Goal: Task Accomplishment & Management: Complete application form

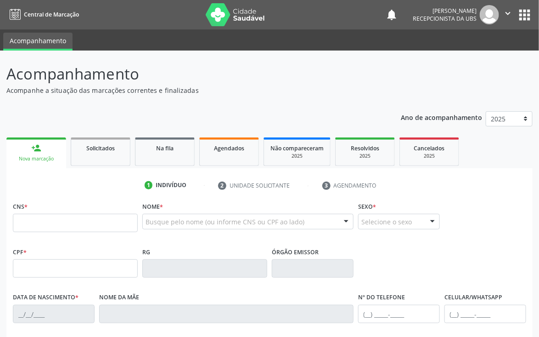
click at [51, 218] on input "text" at bounding box center [75, 222] width 125 height 18
type input "7"
type input "700 6094 1536 4660"
type input "026.328.254-66"
type input "0[DATE]"
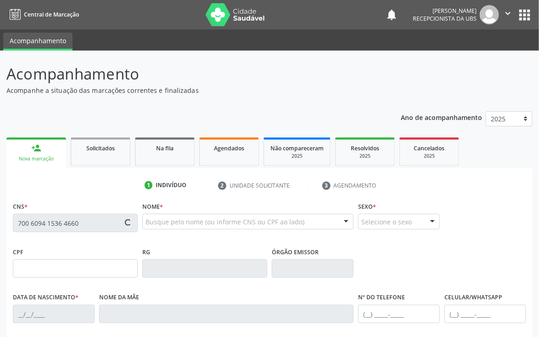
type input "[PERSON_NAME]"
type input "[PHONE_NUMBER]"
type input "425"
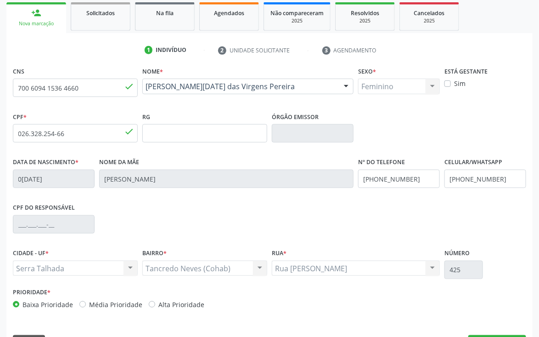
scroll to position [161, 0]
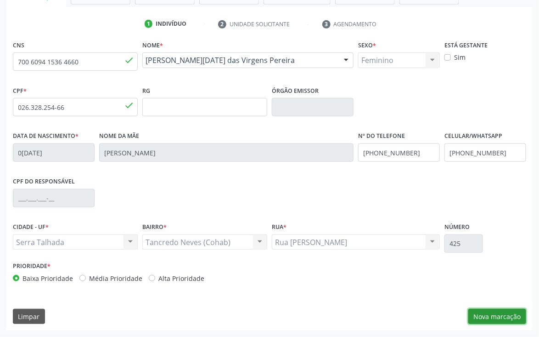
click at [495, 313] on button "Nova marcação" at bounding box center [497, 317] width 58 height 16
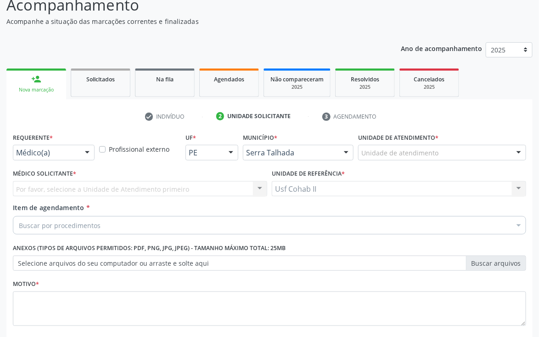
scroll to position [119, 0]
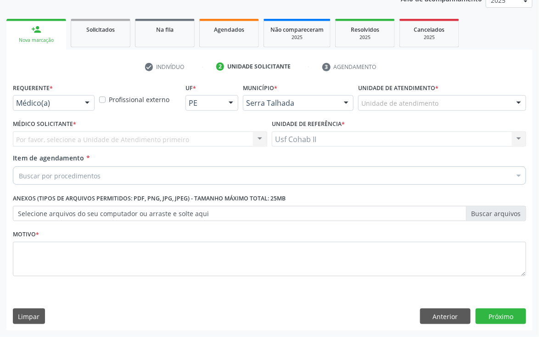
click at [516, 171] on div at bounding box center [519, 176] width 14 height 16
click at [452, 310] on button "Anterior" at bounding box center [445, 316] width 51 height 16
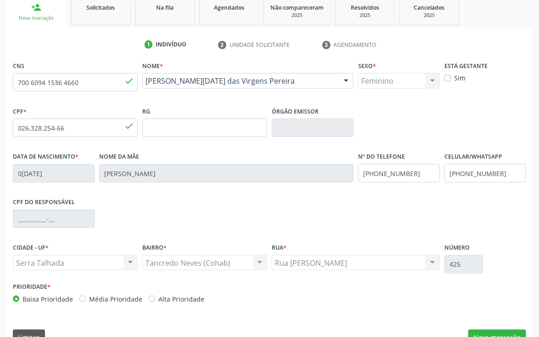
scroll to position [161, 0]
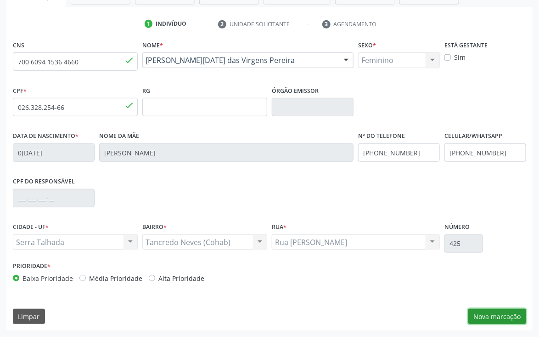
click at [494, 317] on button "Nova marcação" at bounding box center [497, 317] width 58 height 16
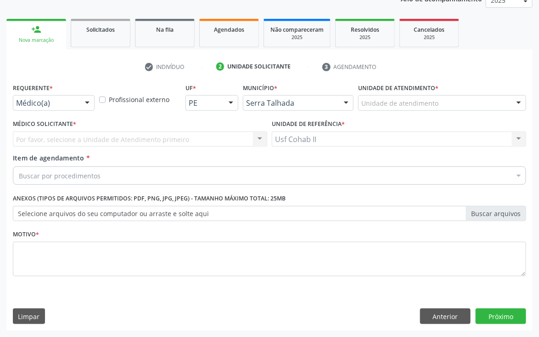
click at [496, 176] on div "Buscar por procedimentos" at bounding box center [269, 175] width 513 height 18
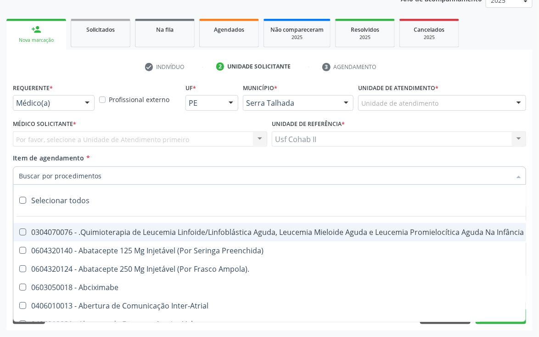
click at [156, 179] on input "Item de agendamento *" at bounding box center [265, 175] width 492 height 18
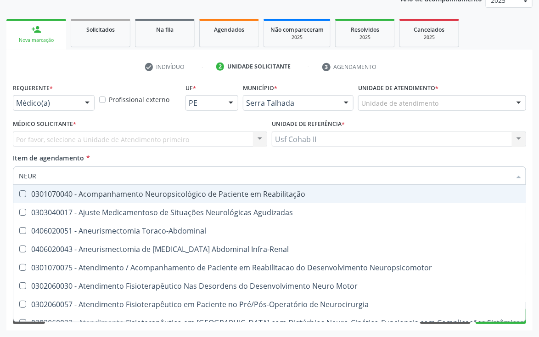
type input "NEURO"
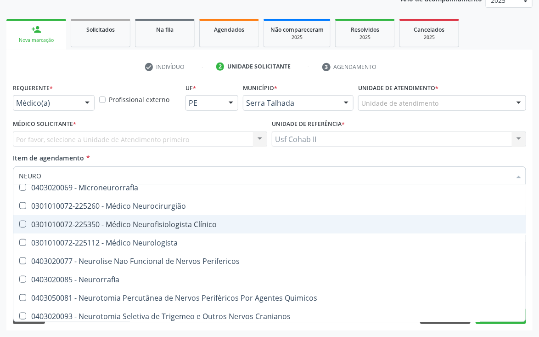
scroll to position [275, 0]
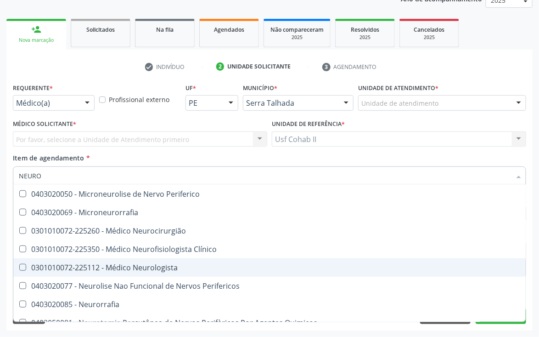
click at [21, 266] on Neurologista at bounding box center [22, 267] width 7 height 7
click at [19, 266] on Neurologista "checkbox" at bounding box center [16, 267] width 6 height 6
checkbox Neurologista "true"
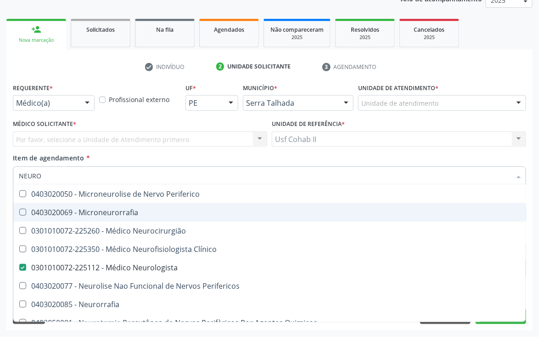
scroll to position [344, 0]
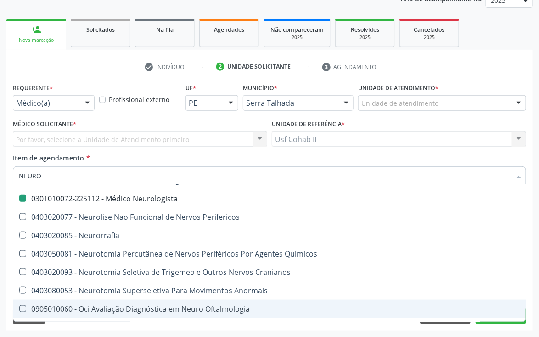
click at [529, 160] on div "Requerente * Médico(a) Médico(a) Enfermeiro(a) Paciente Nenhum resultado encont…" at bounding box center [269, 205] width 526 height 249
checkbox Agudizadas "true"
checkbox Neurologista "false"
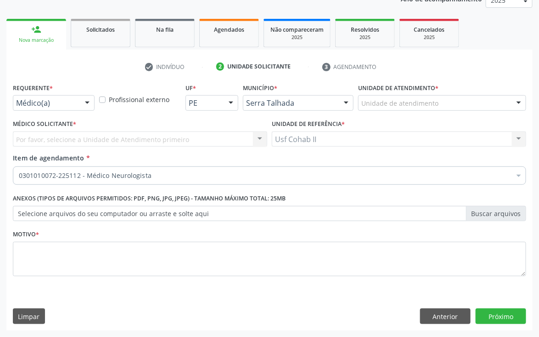
scroll to position [0, 0]
click at [504, 317] on button "Próximo" at bounding box center [501, 316] width 51 height 16
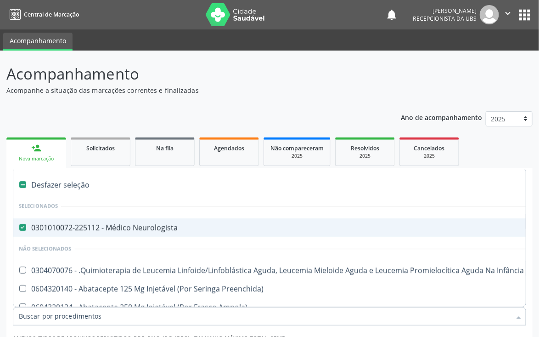
click at [21, 183] on label at bounding box center [22, 184] width 7 height 7
checkbox input "true"
checkbox Neurologista "true"
checkbox Manutenção "true"
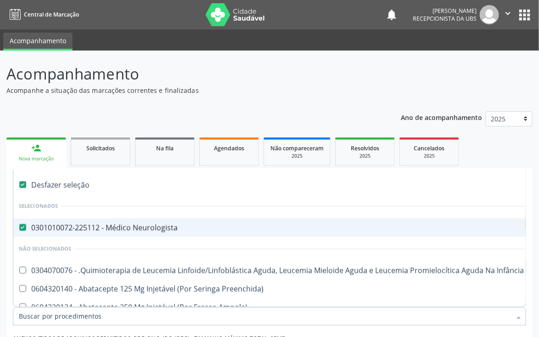
checkbox Preenchida\) "true"
checkbox Ampola\)\ "true"
checkbox Abciximabe "true"
checkbox Inter-Atrial "true"
checkbox Valvar "true"
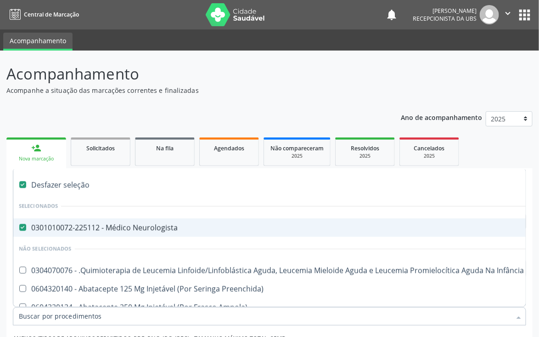
checkbox Adolescente\) "true"
checkbox Valvar "true"
checkbox Adolescente\) "true"
checkbox Paciente\) "true"
checkbox Dente\) "true"
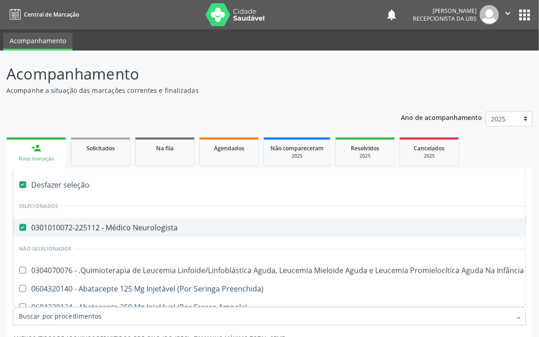
checkbox Comprimido\) "true"
checkbox \(Dornic\) "true"
checkbox Capsula\) "true"
checkbox Psicossocial "true"
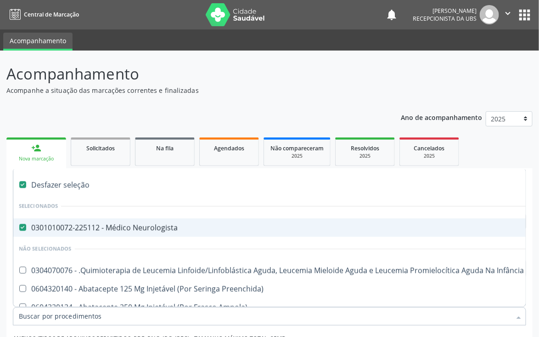
checkbox Psicossocial "true"
checkbox Risco "true"
checkbox Lei "true"
checkbox Psicossocial "true"
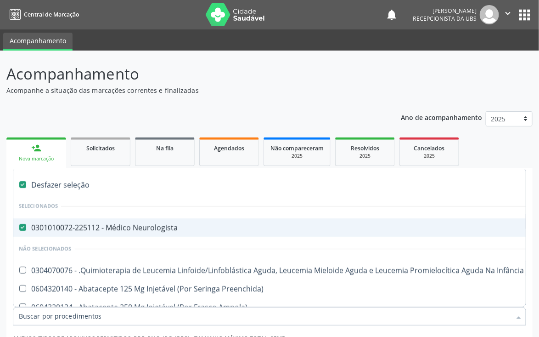
checkbox Diálise "true"
checkbox Reabilitação "true"
checkbox Reabilitacao "true"
checkbox \(Uai\)\ "true"
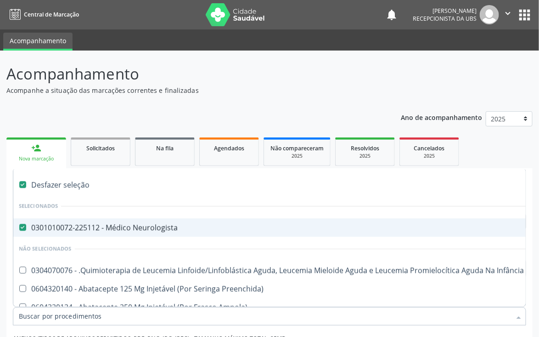
checkbox Fígado "true"
checkbox Pulmão "true"
checkbox Rim "true"
checkbox Coclear "true"
checkbox Queimado "true"
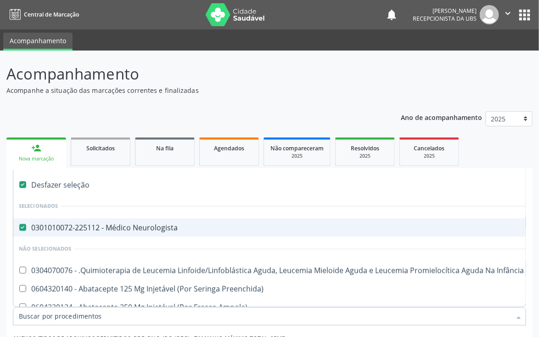
checkbox Bilateral "true"
checkbox Queimado "true"
checkbox Trabalho "true"
checkbox Coração "true"
checkbox Cornea "true"
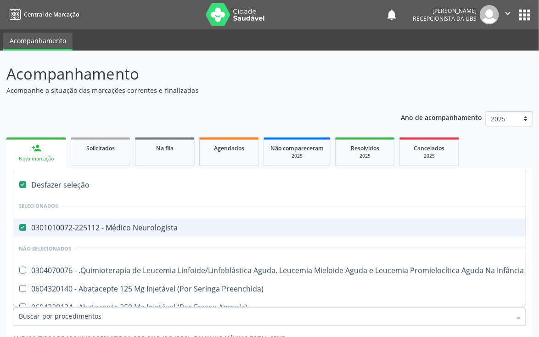
checkbox Fígado "true"
checkbox Aparentado "true"
checkbox Autogênico "true"
checkbox Pulmão "true"
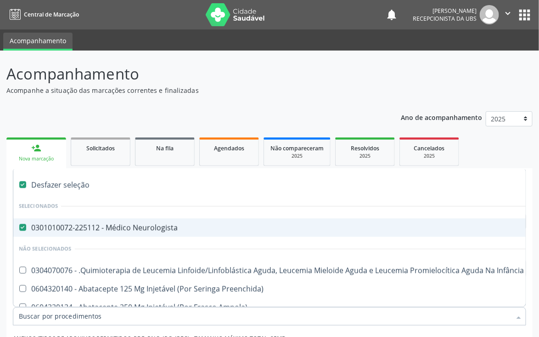
checkbox Pâncreas "true"
checkbox Rim "true"
checkbox Multiprofissional "true"
checkbox Fenilcetonúria "true"
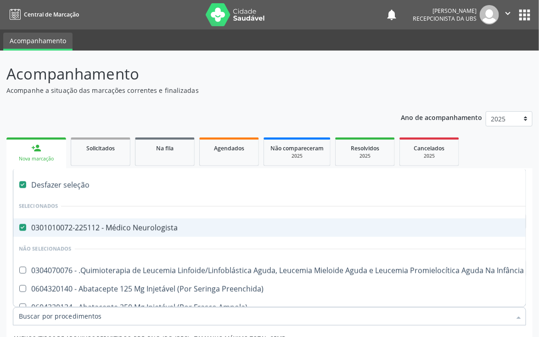
checkbox Cística "true"
checkbox Hemoglobinopatias "true"
checkbox Congênito "true"
checkbox Coclear "true"
checkbox Osso "true"
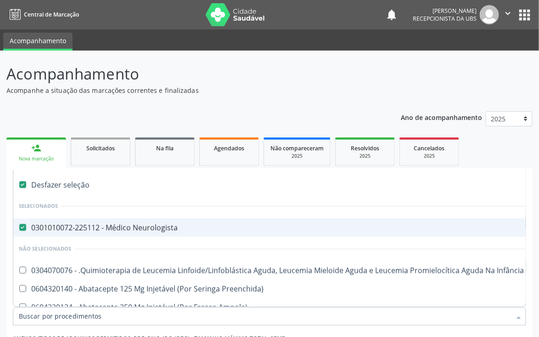
checkbox Alternativa "true"
checkbox Terapeutica\) "true"
checkbox Nutricional "true"
checkbox Bloco "true"
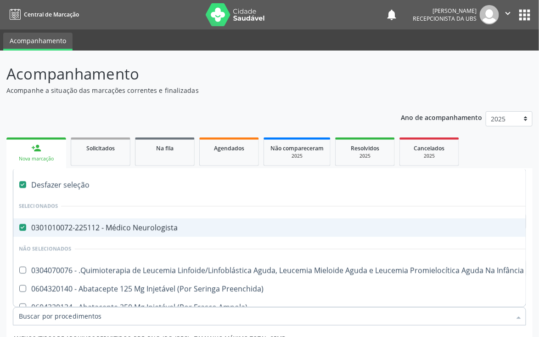
checkbox Coração "true"
checkbox Fígado "true"
checkbox Pulmão "true"
checkbox Pâncreas "true"
checkbox Rim "true"
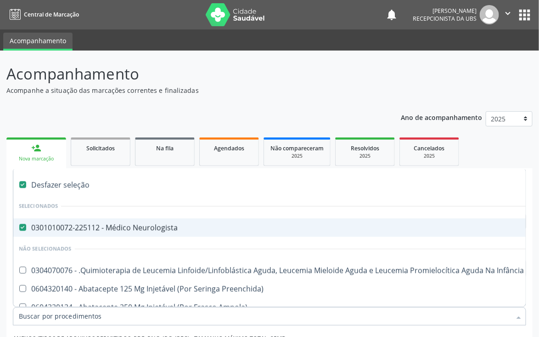
checkbox \(Uaa\)\ "true"
checkbox Terapêuticas\)\ "true"
checkbox Psicossocial "true"
checkbox Complicada "true"
checkbox Tonometria "true"
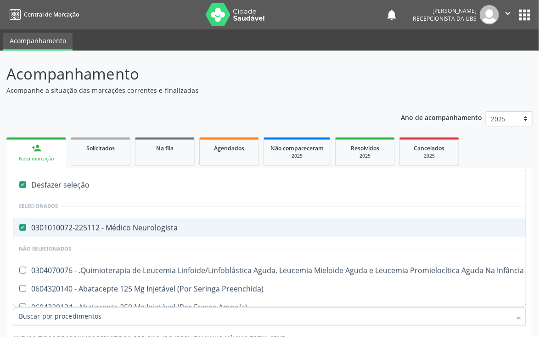
checkbox Paciente\/Mês "true"
checkbox Biotinidase "true"
checkbox Congênita\ "true"
checkbox Clínico "true"
checkbox Pós-Operatório "true"
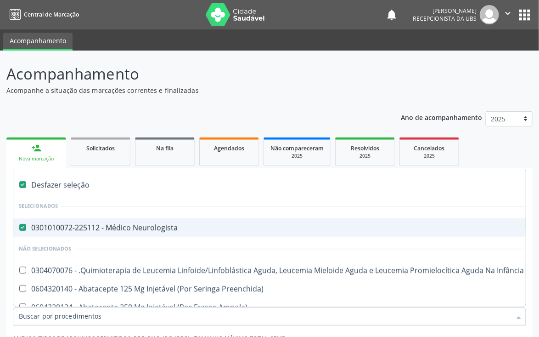
checkbox Trabalho "true"
checkbox Genético "true"
checkbox Preenchida\) "true"
checkbox A\) "true"
checkbox Ampola\) "true"
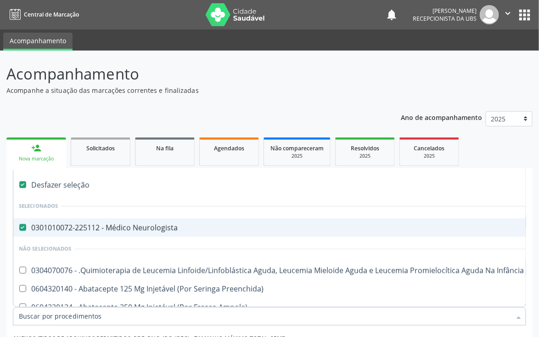
checkbox Preenchida\) "true"
checkbox B\) "true"
checkbox Rodas "true"
checkbox Quadril "true"
checkbox Tronco "true"
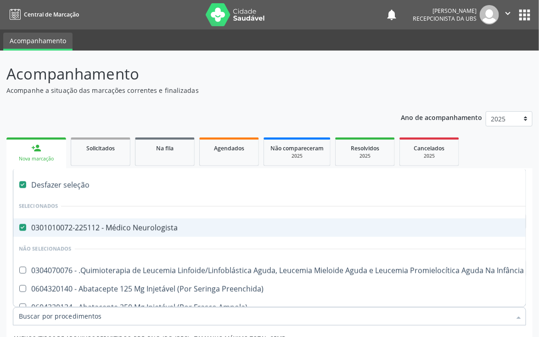
checkbox Locomoção "true"
checkbox Oftalmológica "true"
checkbox Ortopédica "true"
checkbox Dentária "true"
checkbox Rodas "true"
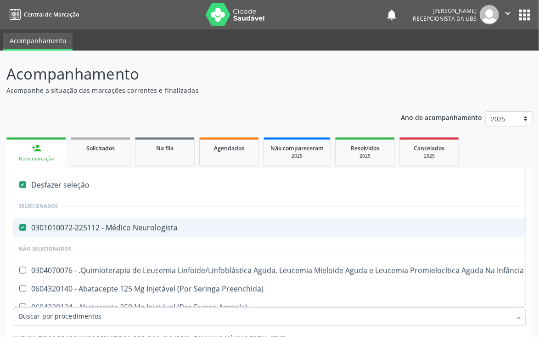
checkbox Rodas "true"
checkbox Adenograma "true"
checkbox Adenoidectomia "true"
checkbox Deficiência "true"
checkbox Crianças "true"
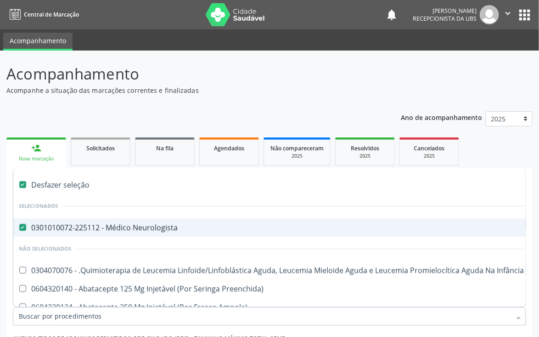
checkbox I\) "true"
checkbox Especializada\ "true"
checkbox Medicamento\(S\) "true"
checkbox Parenteral\) "true"
checkbox Endovenosa "true"
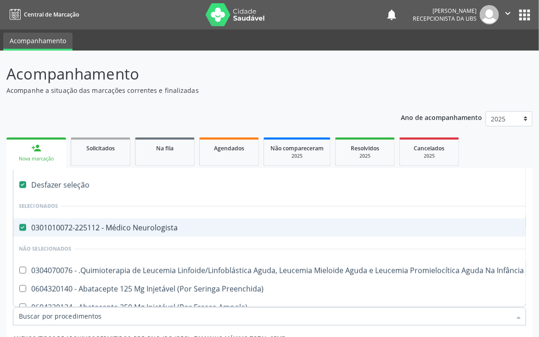
checkbox Intramuscular "true"
checkbox Oral "true"
checkbox \(Sc\) "true"
checkbox Sífilis "true"
checkbox A "true"
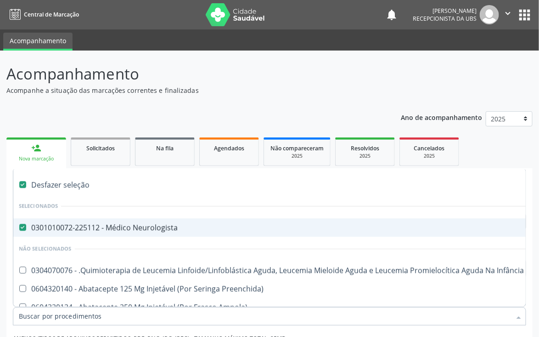
checkbox Terapeutica "true"
checkbox Arterial "true"
checkbox Temperatura "true"
checkbox Transeptal "true"
checkbox Cnrac\) "true"
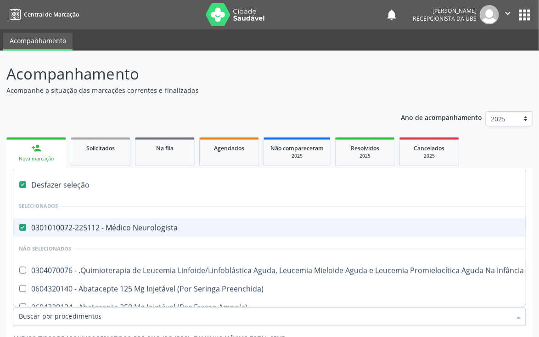
checkbox Paciente "true"
checkbox Cnrac\) "true"
checkbox S\/Pernoite "true"
checkbox Pernoite "true"
checkbox Acompanhante "true"
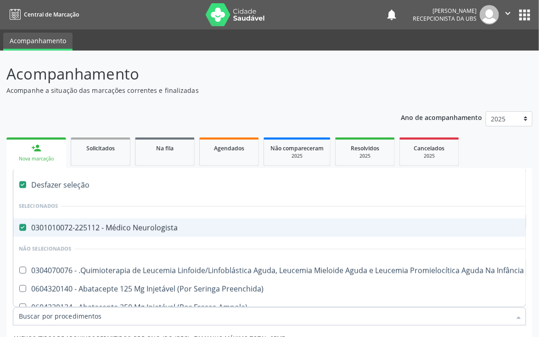
checkbox Agudizadas "true"
checkbox Oclusal "true"
checkbox Vaginal "true"
checkbox Ml\) "true"
checkbox Hepático "true"
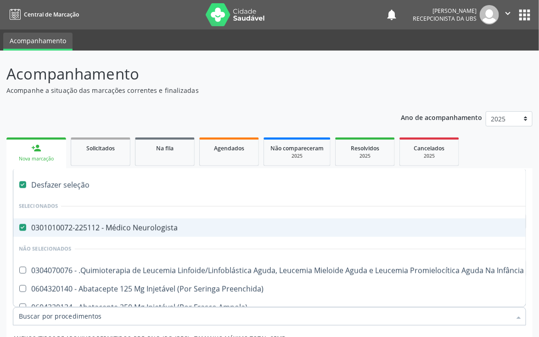
checkbox Angiografico\) "true"
checkbox Craniano "true"
checkbox Ml\) "true"
checkbox Injetável "true"
checkbox Capsula\) "true"
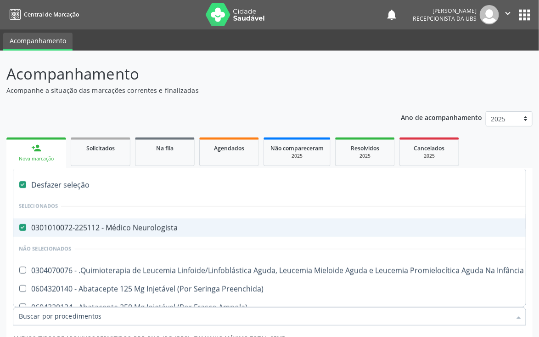
checkbox Capsula\) "true"
checkbox Ampola\) "true"
checkbox Ml\) "true"
checkbox Frasco-Ampola\) "true"
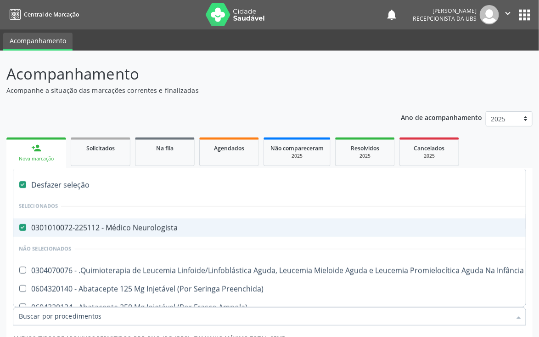
checkbox Frasco-Ampola\) "true"
checkbox Ml\) "true"
checkbox Frasco-Ampola\) "true"
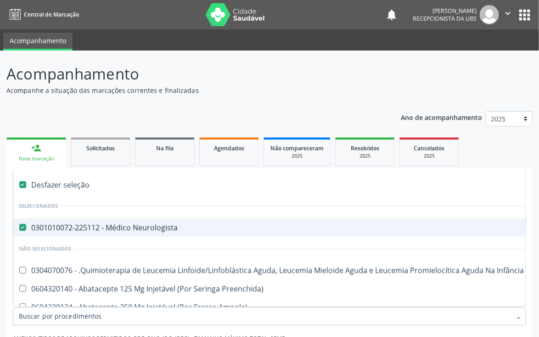
checkbox Frasco-Ampola\) "true"
checkbox Ampola\) "true"
checkbox 5Ml\) "true"
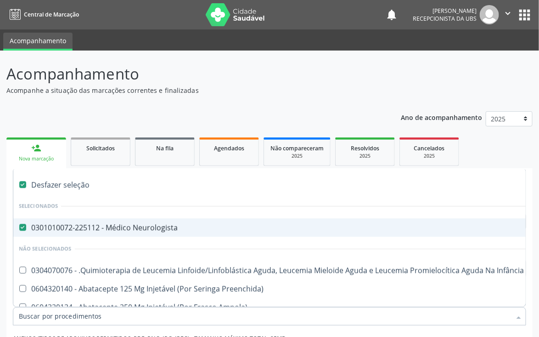
checkbox Simples "true"
checkbox Ar "true"
checkbox Miotendinoso "true"
checkbox Pé "true"
checkbox Pé\) "true"
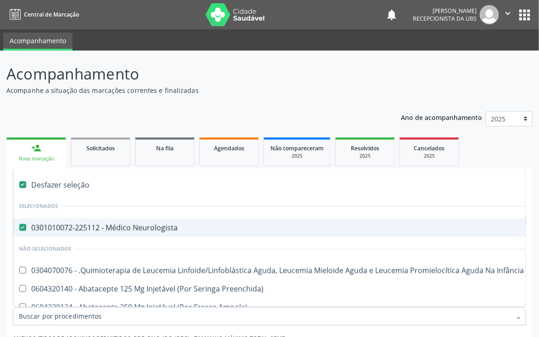
checkbox Columela "true"
checkbox Bucomaxilofacial "true"
checkbox Especializada "true"
checkbox Ampola\) "true"
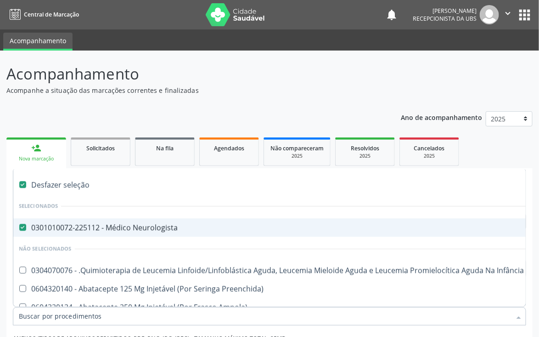
checkbox Ampola\) "true"
checkbox Crâniofacial "true"
checkbox Comprimido\) "true"
checkbox Revestido\) "true"
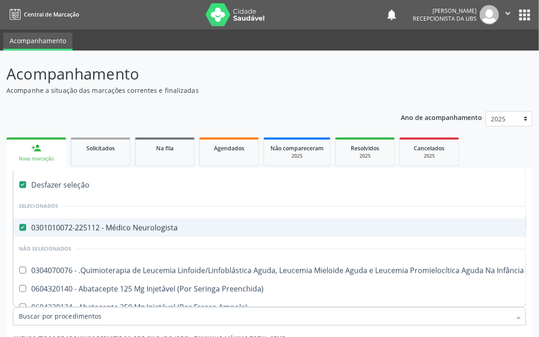
checkbox Amigdalectomia "true"
checkbox Adenoidectomia "true"
checkbox Amniocentese "true"
checkbox Amnioscopia "true"
checkbox Pulmonares "true"
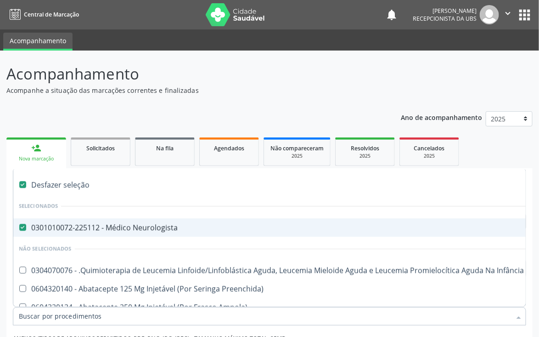
checkbox Adolescente\) "true"
checkbox Esquerdo "true"
checkbox Adolescente\) "true"
checkbox Inferiores "true"
checkbox Tarso "true"
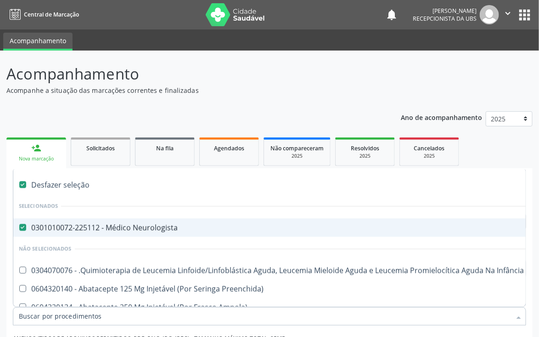
checkbox Oncologia "true"
checkbox Dedo "true"
checkbox Oncologia "true"
checkbox Superiores "true"
checkbox Oncologia "true"
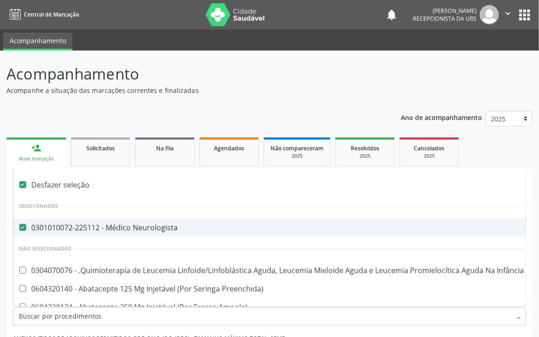
checkbox Punho "true"
checkbox Oncologia "true"
checkbox Reto "true"
checkbox Oncologia "true"
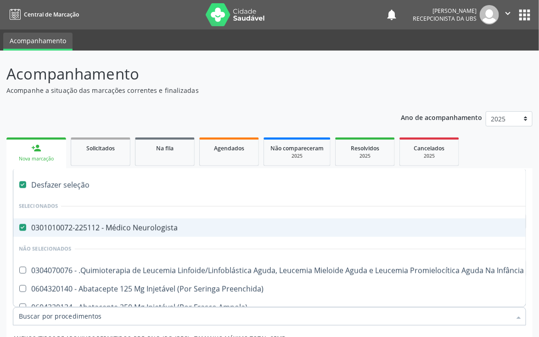
checkbox Pênis "true"
checkbox Oncologia "true"
checkbox Normal "true"
checkbox Voz "true"
checkbox Agua "true"
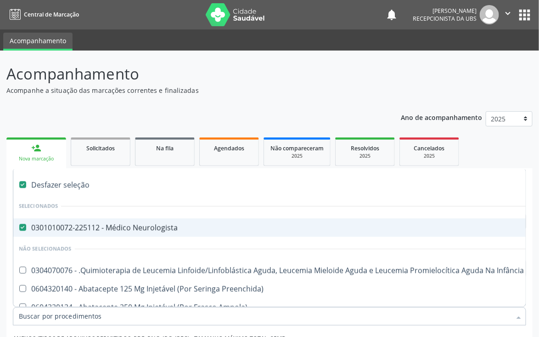
checkbox Agua "true"
checkbox Solo "true"
checkbox Urina "true"
checkbox Agua "true"
checkbox Pesados "true"
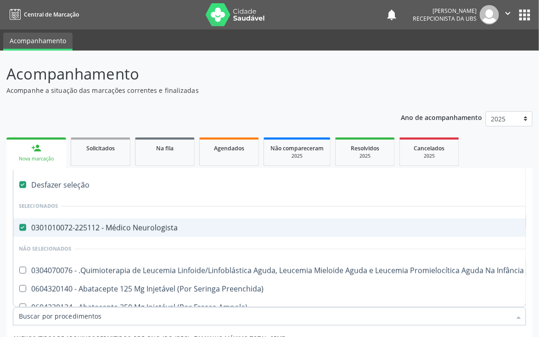
checkbox Pesticidas "true"
checkbox Bileo-Digestiva "true"
checkbox Oncologia "true"
checkbox Bidirecional "true"
checkbox Adolescente\) "true"
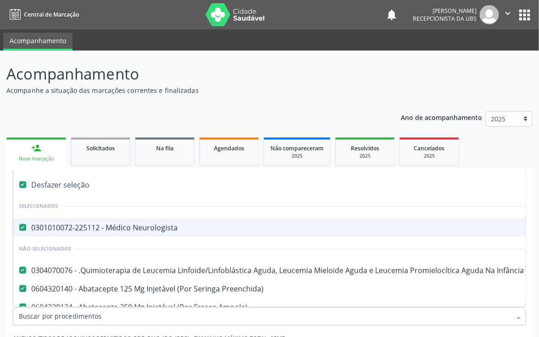
click at [22, 182] on label at bounding box center [22, 184] width 7 height 7
click at [513, 154] on ul "person_add Nova marcação Solicitados Na fila Agendados Não compareceram 2025 Re…" at bounding box center [269, 151] width 526 height 33
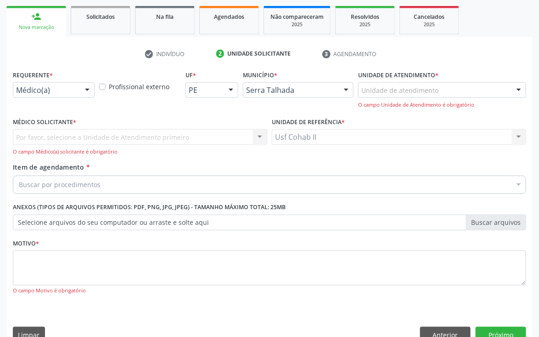
scroll to position [138, 0]
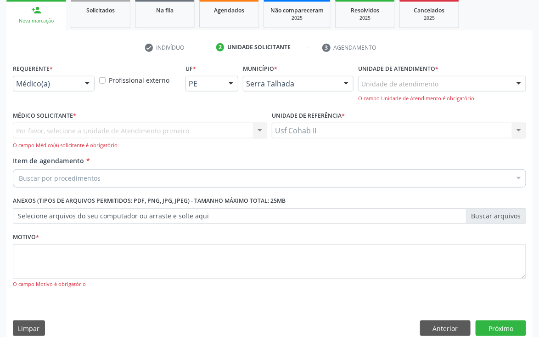
click at [213, 175] on div "Buscar por procedimentos" at bounding box center [269, 178] width 513 height 18
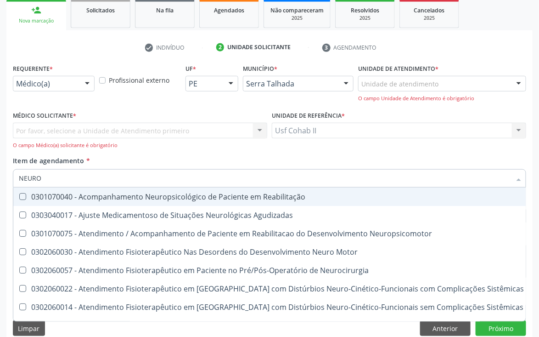
click at [174, 180] on input "NEURO" at bounding box center [265, 178] width 492 height 18
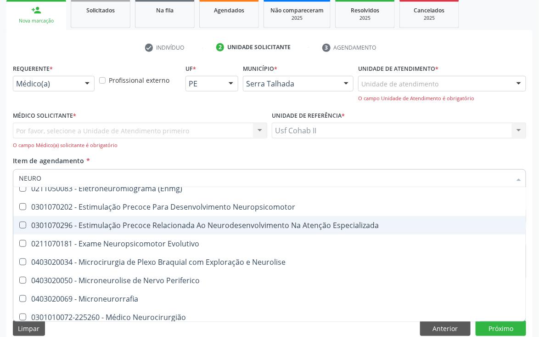
scroll to position [275, 0]
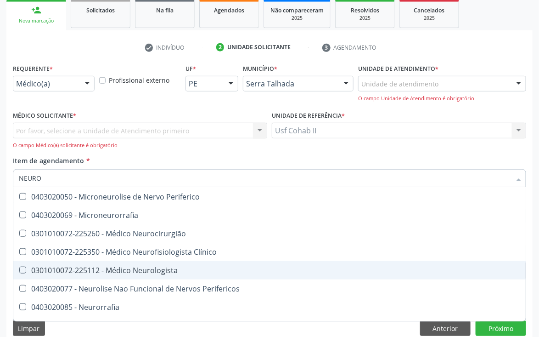
click at [156, 270] on div "0301010072-225112 - Médico Neurologista" at bounding box center [271, 269] width 505 height 7
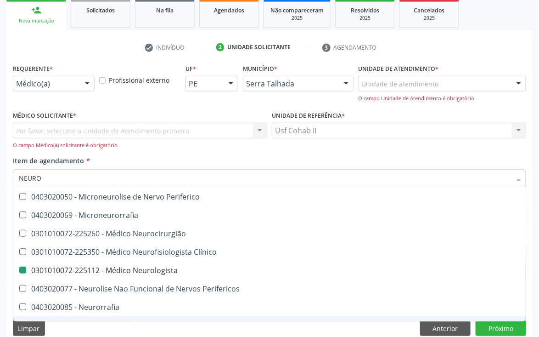
click at [533, 275] on div "Acompanhamento Acompanhe a situação das marcações correntes e finalizadas Relat…" at bounding box center [269, 131] width 539 height 436
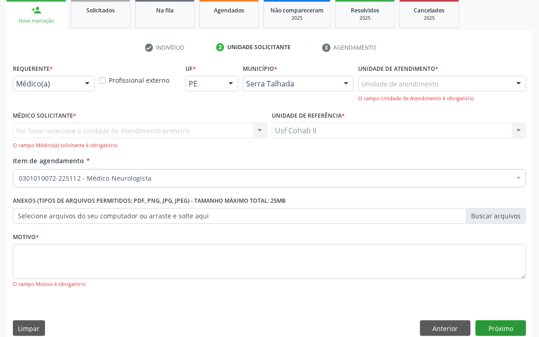
scroll to position [0, 0]
click at [510, 327] on button "Próximo" at bounding box center [501, 328] width 51 height 16
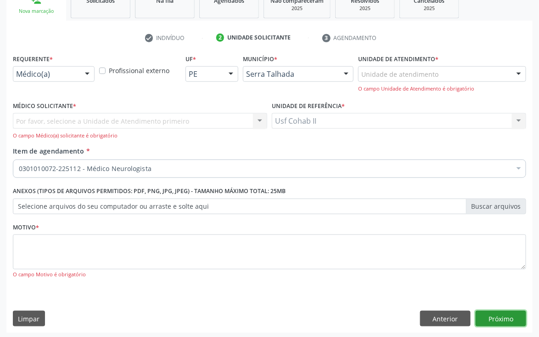
scroll to position [150, 0]
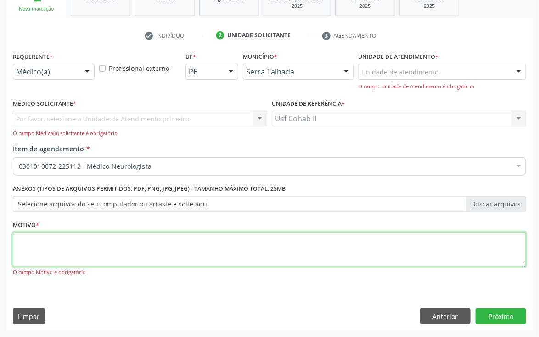
click at [124, 253] on textarea at bounding box center [269, 249] width 513 height 35
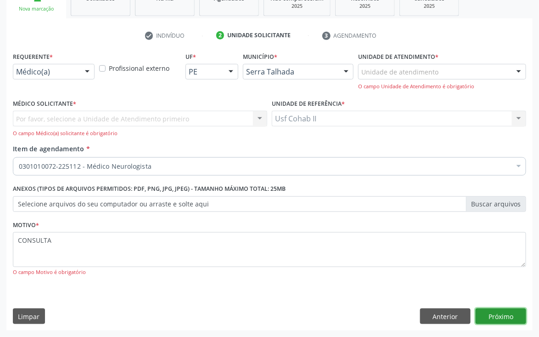
click at [519, 310] on button "Próximo" at bounding box center [501, 316] width 51 height 16
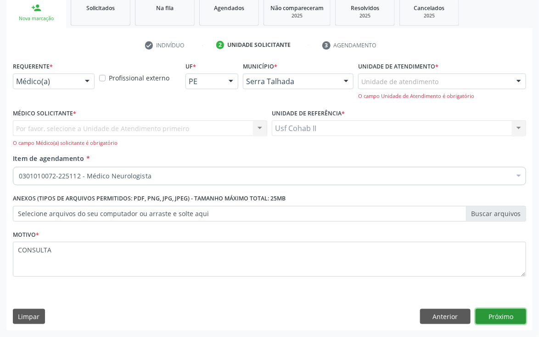
scroll to position [140, 0]
click at [501, 320] on button "Próximo" at bounding box center [501, 317] width 51 height 16
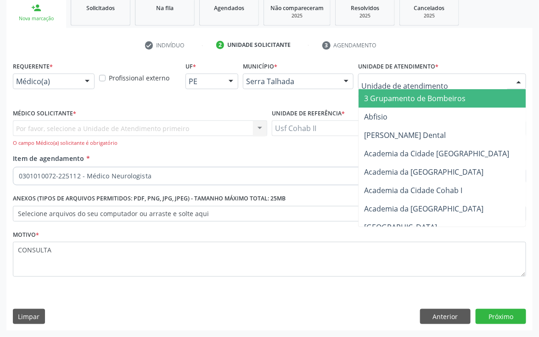
click at [516, 76] on div at bounding box center [519, 82] width 14 height 16
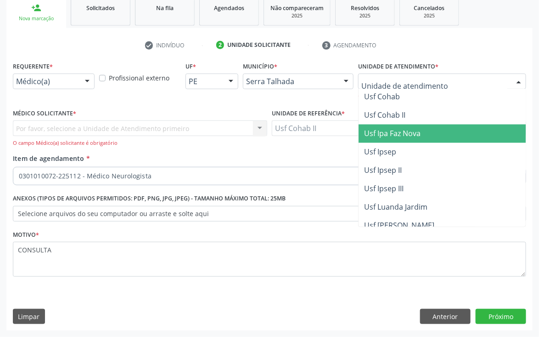
scroll to position [3697, 0]
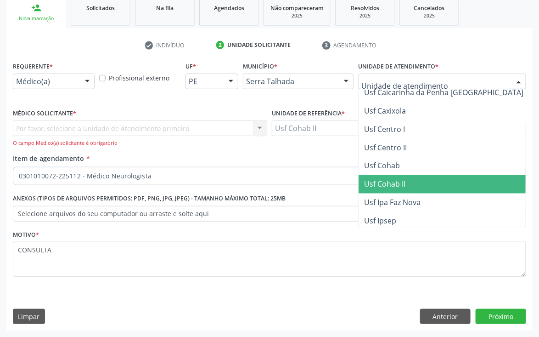
click at [402, 175] on span "Usf Cohab II" at bounding box center [470, 184] width 223 height 18
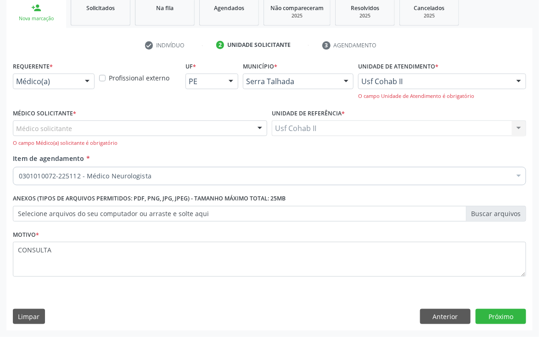
click at [259, 127] on div at bounding box center [260, 129] width 14 height 16
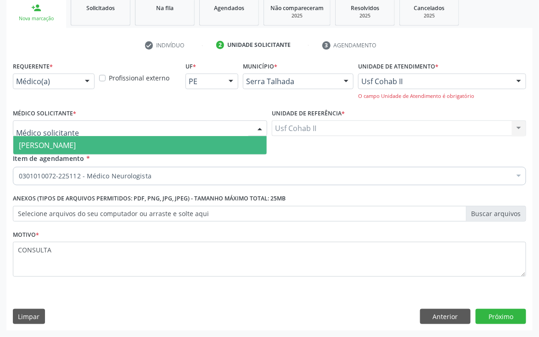
click at [76, 146] on span "[PERSON_NAME]" at bounding box center [47, 145] width 57 height 10
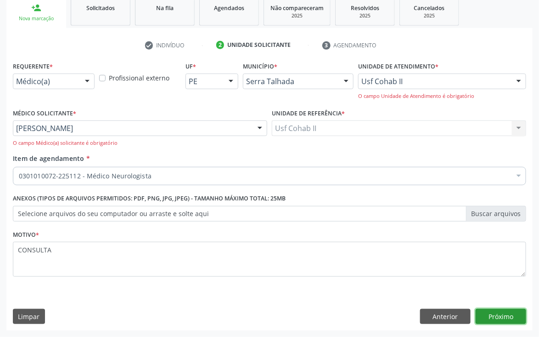
click at [511, 315] on button "Próximo" at bounding box center [501, 317] width 51 height 16
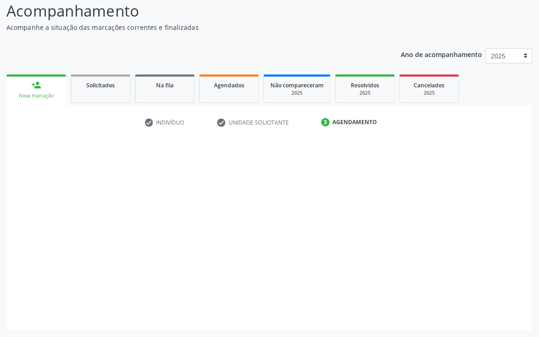
scroll to position [63, 0]
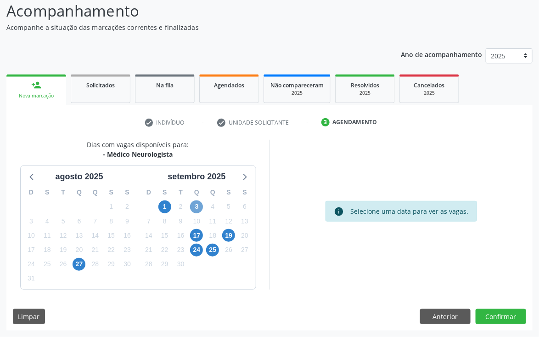
click at [198, 208] on span "3" at bounding box center [196, 206] width 13 height 13
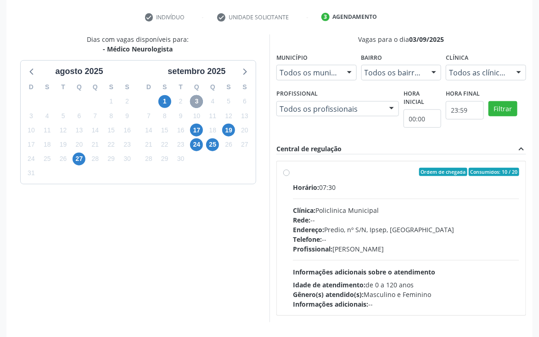
scroll to position [197, 0]
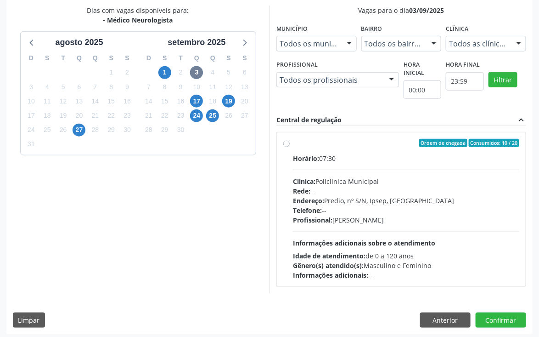
click at [293, 139] on label "Ordem de chegada Consumidos: 10 / 20 Horário: 07:30 Clínica: Policlinica Munici…" at bounding box center [406, 209] width 226 height 141
click at [288, 139] on input "Ordem de chegada Consumidos: 10 / 20 Horário: 07:30 Clínica: Policlinica Munici…" at bounding box center [286, 143] width 6 height 8
click at [293, 139] on label "Ordem de chegada Consumidos: 10 / 20 Horário: 07:30 Clínica: Policlinica Munici…" at bounding box center [406, 209] width 226 height 141
click at [288, 139] on input "Ordem de chegada Consumidos: 10 / 20 Horário: 07:30 Clínica: Policlinica Munici…" at bounding box center [286, 143] width 6 height 8
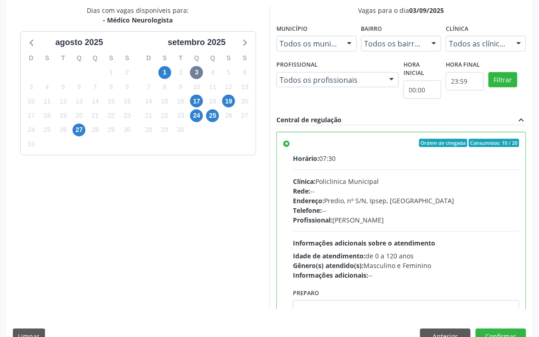
scroll to position [47, 0]
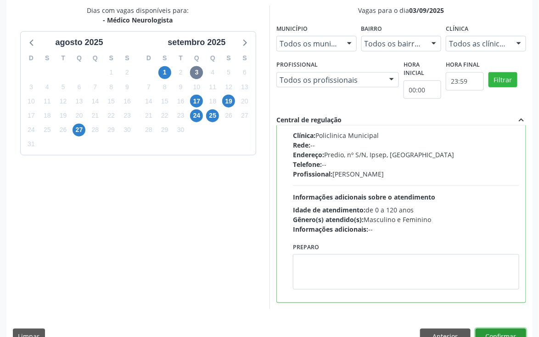
click at [504, 328] on button "Confirmar" at bounding box center [501, 336] width 51 height 16
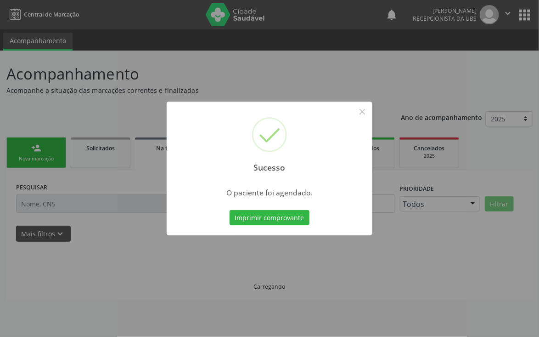
scroll to position [0, 0]
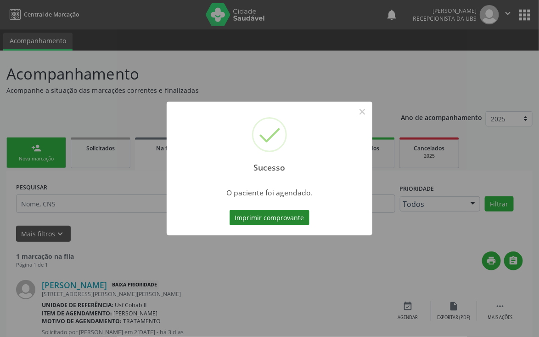
click at [287, 213] on button "Imprimir comprovante" at bounding box center [270, 218] width 80 height 16
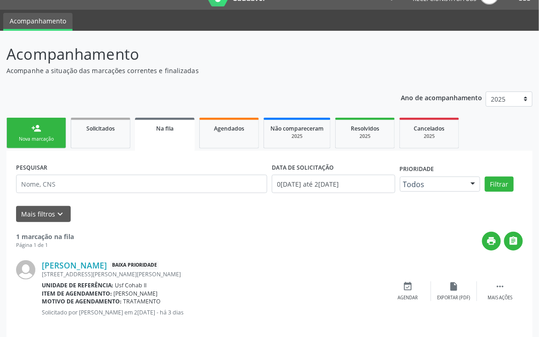
scroll to position [31, 0]
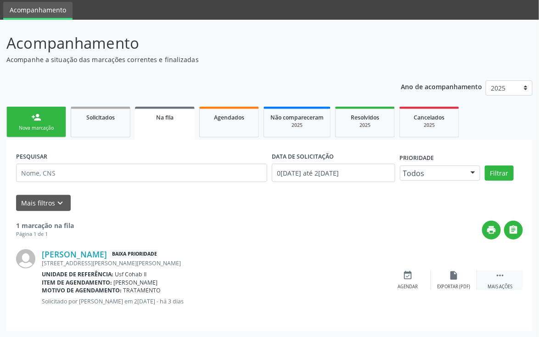
click at [500, 276] on icon "" at bounding box center [500, 275] width 10 height 10
click at [455, 274] on icon "edit" at bounding box center [454, 275] width 10 height 10
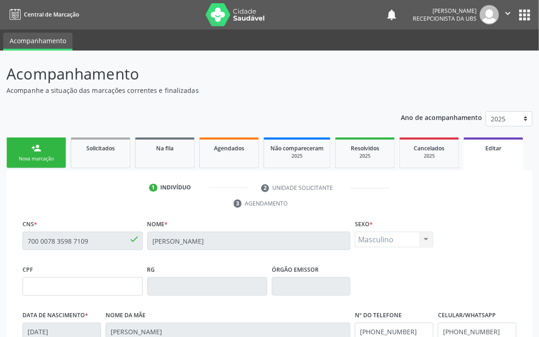
drag, startPoint x: 26, startPoint y: 240, endPoint x: 95, endPoint y: 241, distance: 69.3
click at [95, 241] on input "700 0078 3598 7109" at bounding box center [82, 240] width 120 height 18
drag, startPoint x: 27, startPoint y: 240, endPoint x: 93, endPoint y: 244, distance: 66.2
click at [93, 244] on input "700 0078 3598 7109" at bounding box center [82, 240] width 120 height 18
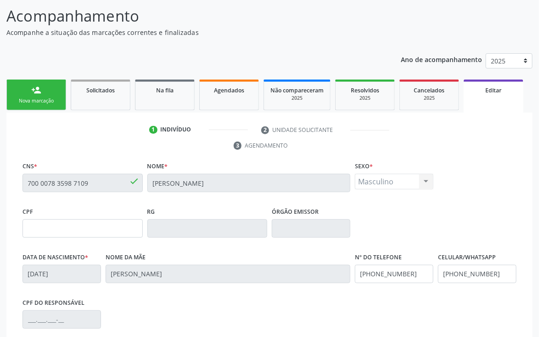
scroll to position [189, 0]
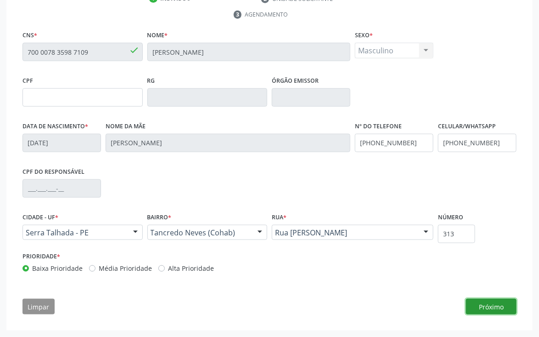
click at [485, 311] on button "Próximo" at bounding box center [491, 306] width 51 height 16
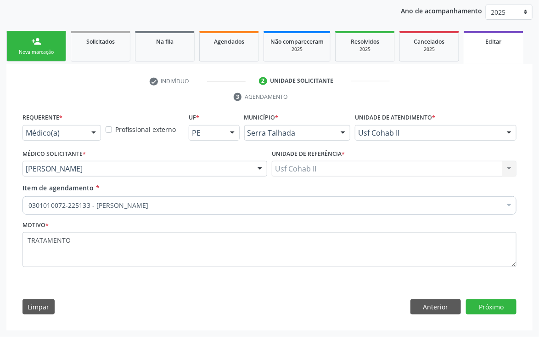
scroll to position [107, 0]
click at [492, 307] on button "Próximo" at bounding box center [491, 307] width 51 height 16
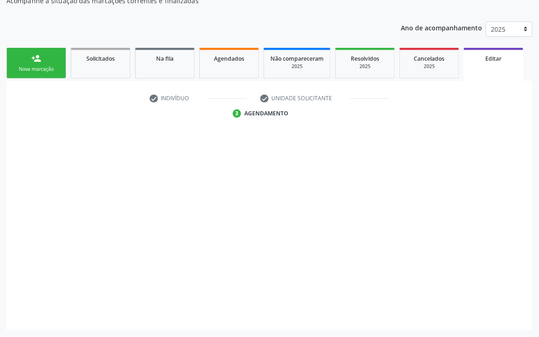
scroll to position [90, 0]
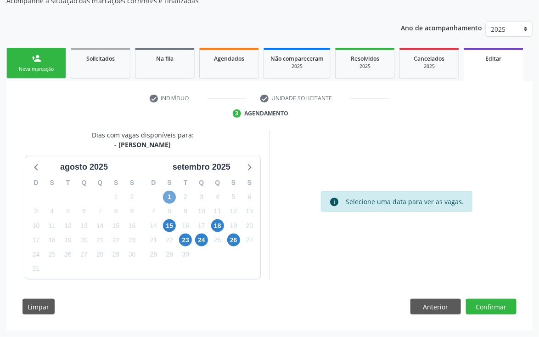
click at [168, 196] on span "1" at bounding box center [169, 197] width 13 height 13
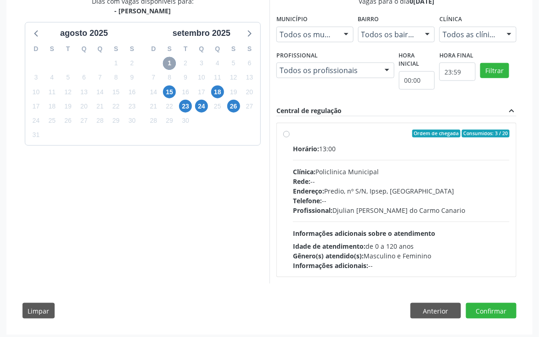
scroll to position [227, 0]
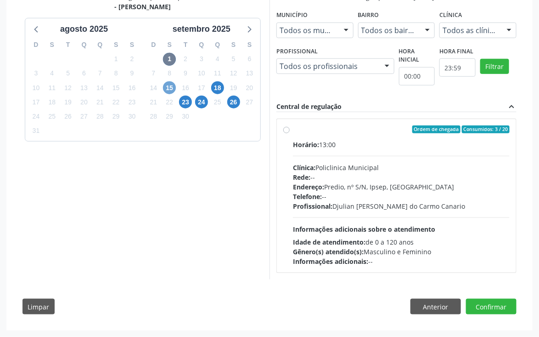
click at [167, 88] on span "15" at bounding box center [169, 87] width 13 height 13
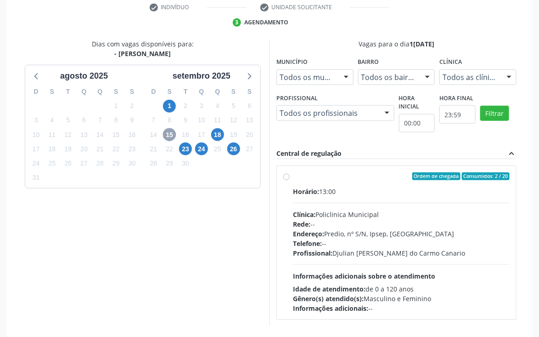
scroll to position [90, 0]
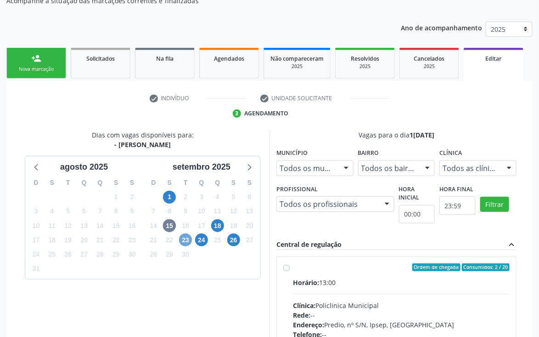
click at [186, 239] on span "23" at bounding box center [185, 239] width 13 height 13
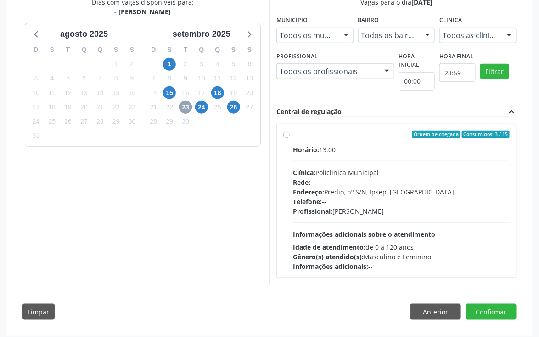
scroll to position [227, 0]
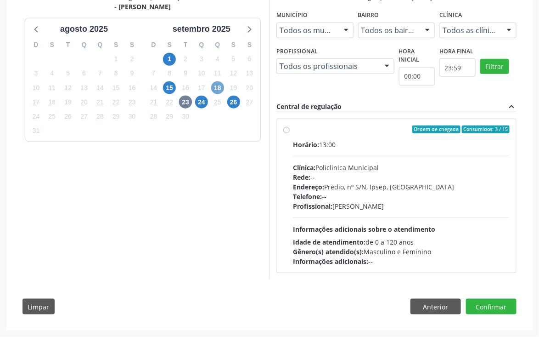
click at [217, 83] on span "18" at bounding box center [217, 87] width 13 height 13
click at [217, 83] on div "check Indivíduo check Unidade solicitante 3 Agendamento CNS * 700 0078 3598 710…" at bounding box center [269, 136] width 526 height 387
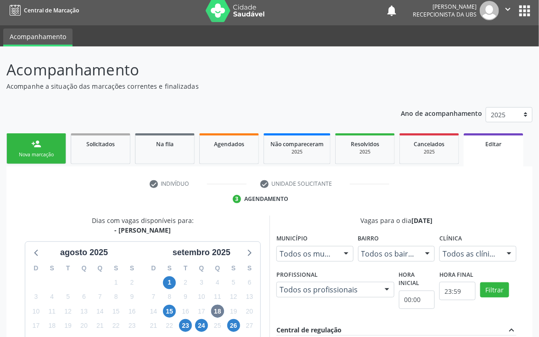
scroll to position [0, 0]
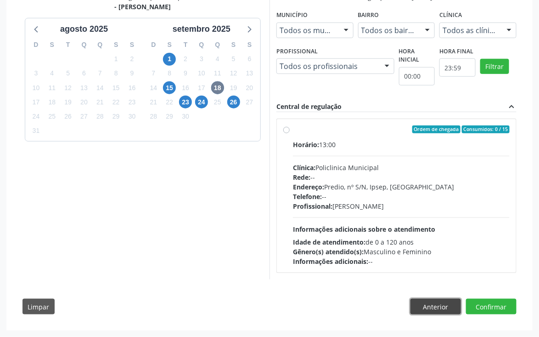
click at [419, 302] on button "Anterior" at bounding box center [435, 306] width 51 height 16
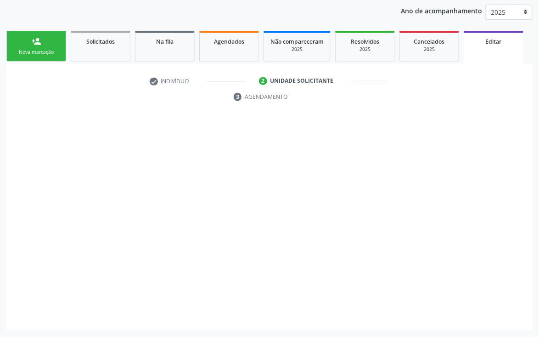
scroll to position [107, 0]
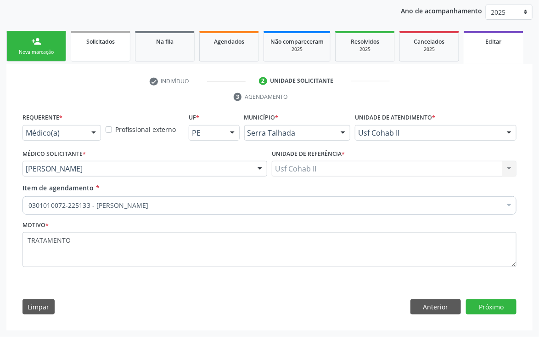
click at [122, 45] on link "Solicitados" at bounding box center [101, 46] width 60 height 31
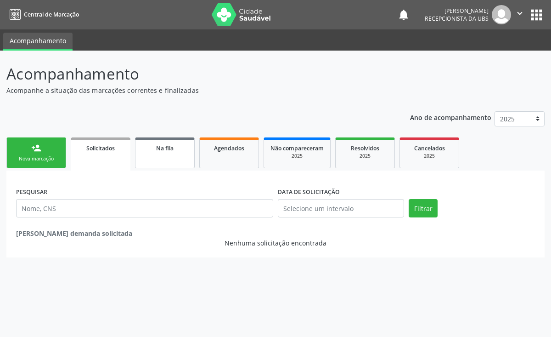
click at [145, 156] on link "Na fila" at bounding box center [165, 152] width 60 height 31
